Goal: Information Seeking & Learning: Learn about a topic

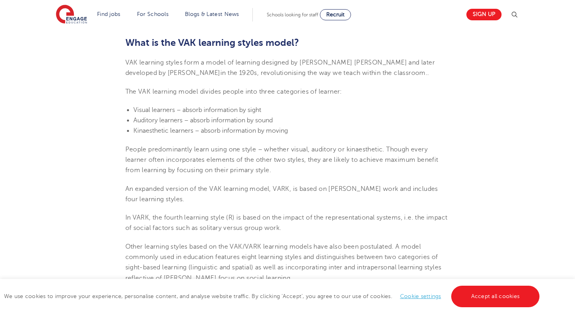
scroll to position [256, 0]
click at [427, 299] on link "Cookie settings" at bounding box center [420, 297] width 41 height 6
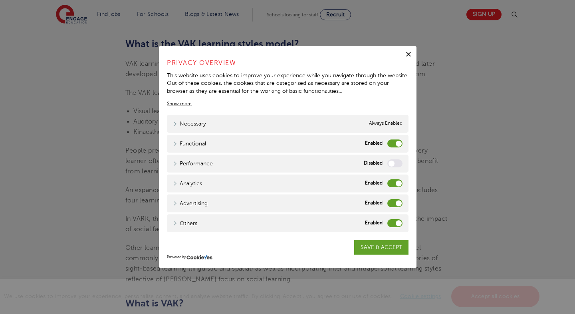
click at [398, 145] on label "Functional" at bounding box center [394, 144] width 15 height 8
click at [0, 0] on input "Functional" at bounding box center [0, 0] width 0 height 0
click at [397, 178] on div "Analytics Analytics" at bounding box center [287, 184] width 241 height 18
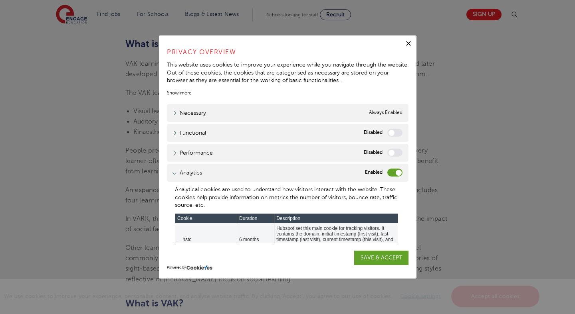
click at [391, 172] on label "Analytics" at bounding box center [394, 173] width 15 height 8
click at [0, 0] on input "Analytics" at bounding box center [0, 0] width 0 height 0
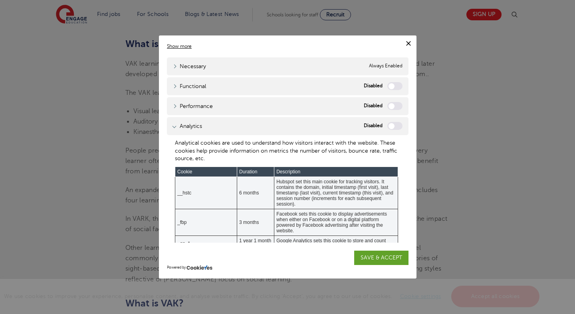
scroll to position [71, 0]
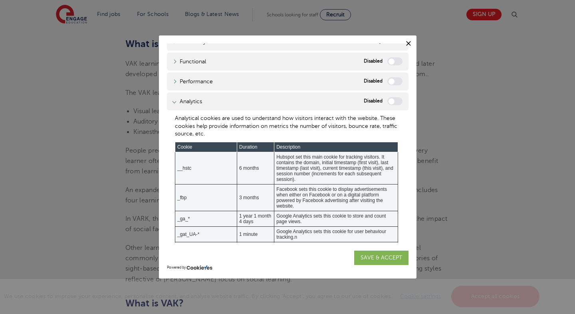
click at [376, 259] on link "SAVE & ACCEPT" at bounding box center [381, 258] width 54 height 14
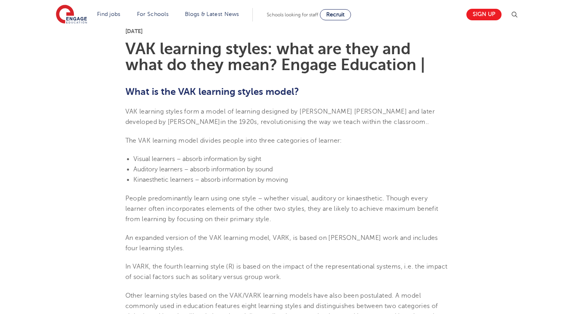
scroll to position [209, 0]
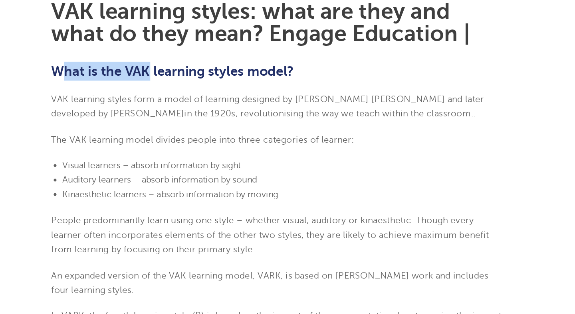
drag, startPoint x: 130, startPoint y: 94, endPoint x: 193, endPoint y: 94, distance: 62.6
click at [193, 94] on b "What is the VAK learning styles model?" at bounding box center [212, 90] width 174 height 11
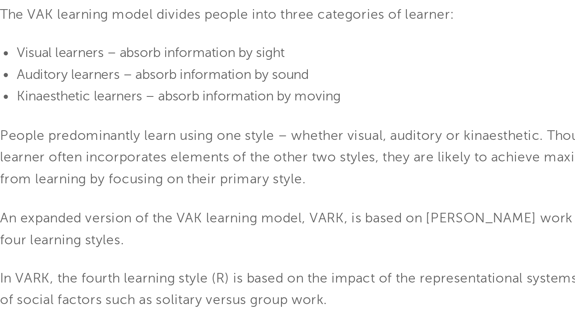
click at [240, 207] on span "People predominantly learn using one style – whether visual, auditory or kinaes…" at bounding box center [281, 208] width 313 height 28
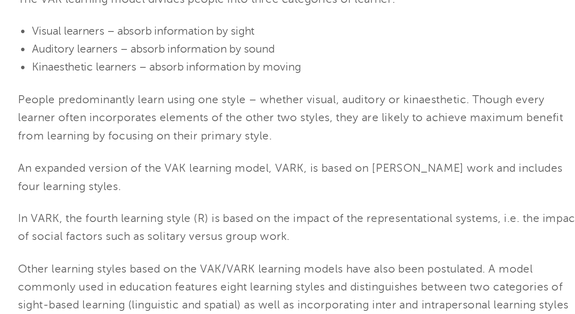
scroll to position [218, 0]
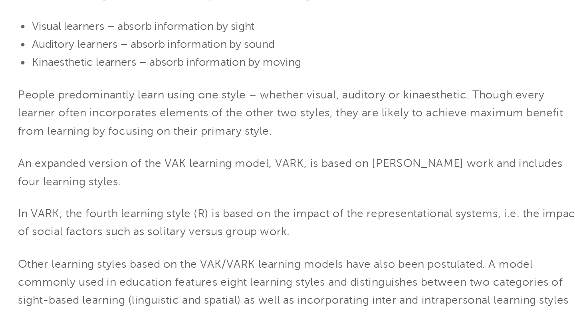
click at [308, 198] on span "People predominantly learn using one style – whether visual, auditory or kinaes…" at bounding box center [281, 199] width 313 height 28
click at [325, 206] on p "People predominantly learn using one style – whether visual, auditory or kinaes…" at bounding box center [287, 199] width 324 height 32
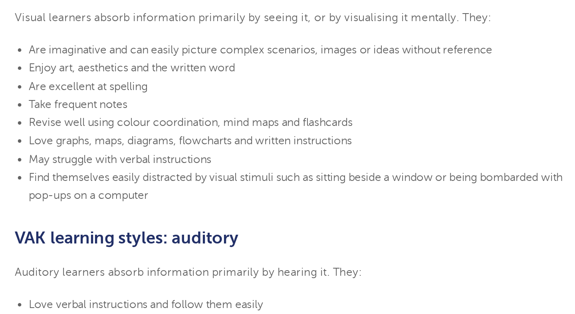
scroll to position [462, 0]
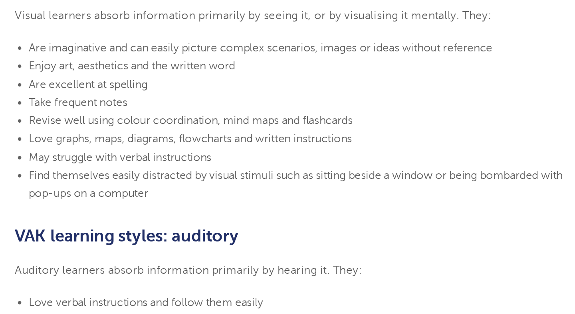
click at [252, 222] on li "May struggle with verbal instructions" at bounding box center [291, 224] width 316 height 10
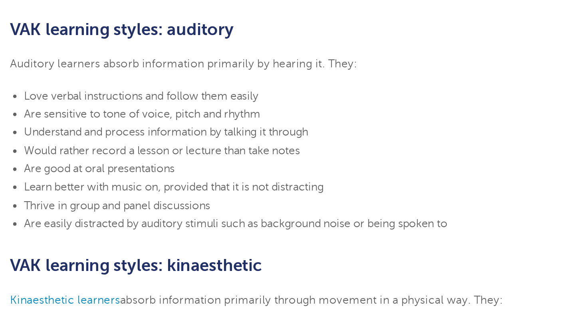
scroll to position [583, 0]
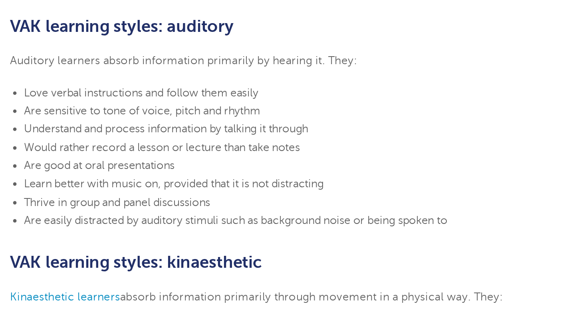
drag, startPoint x: 183, startPoint y: 249, endPoint x: 182, endPoint y: 235, distance: 13.2
click at [183, 247] on span "Thrive in group and panel discussions" at bounding box center [186, 250] width 107 height 7
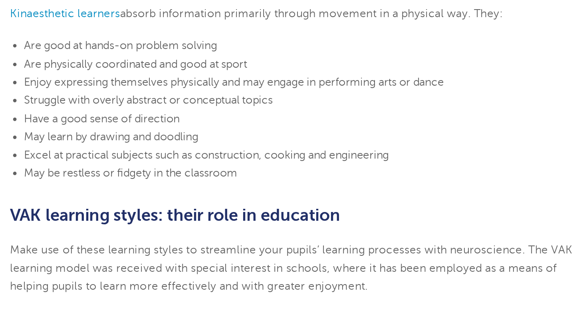
scroll to position [746, 0]
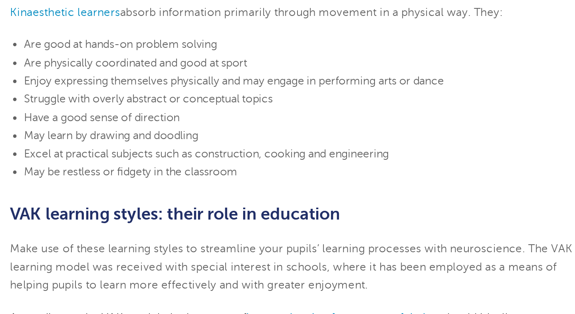
click at [267, 231] on li "May be restless or fidgety in the classroom" at bounding box center [291, 232] width 316 height 10
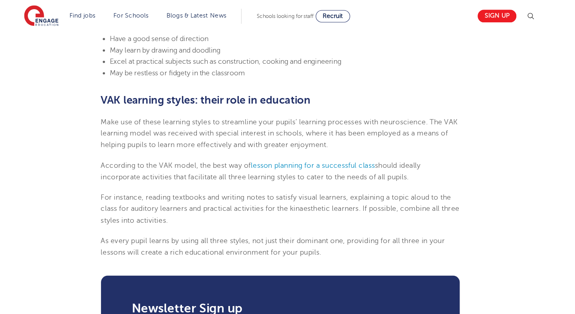
scroll to position [911, 0]
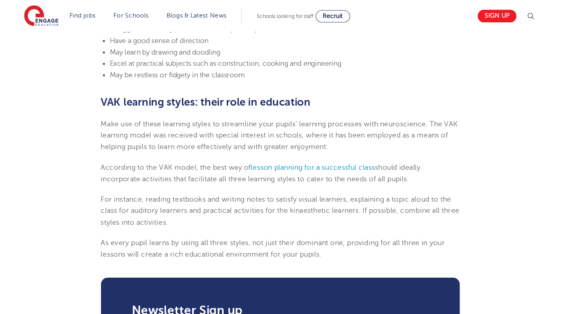
click at [264, 166] on span "should ideally incorporate activities that facilitate all three learning styles…" at bounding box center [269, 157] width 289 height 18
